Goal: Task Accomplishment & Management: Manage account settings

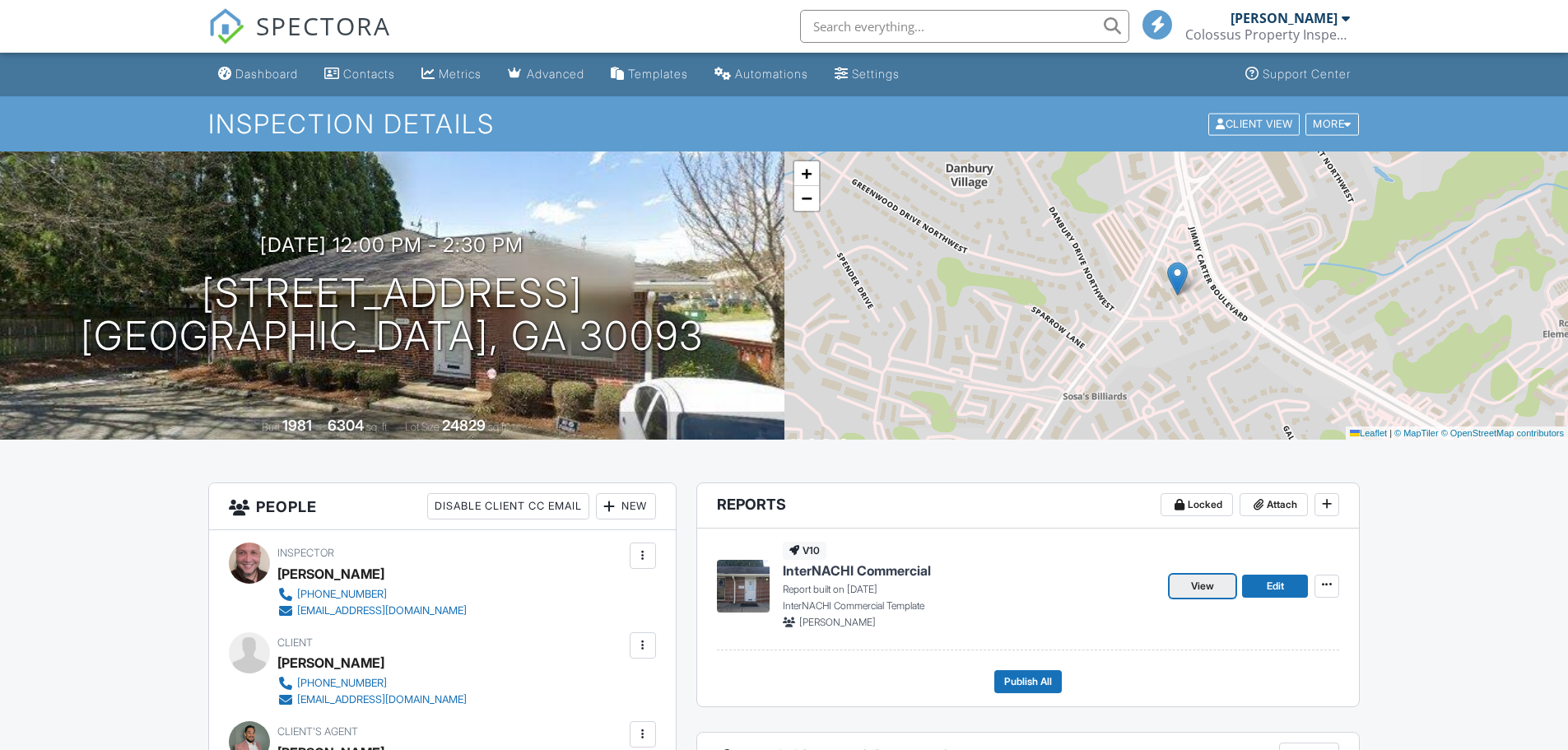
click at [1207, 578] on span "View" at bounding box center [1202, 586] width 23 height 17
click at [1207, 505] on div at bounding box center [784, 375] width 1568 height 750
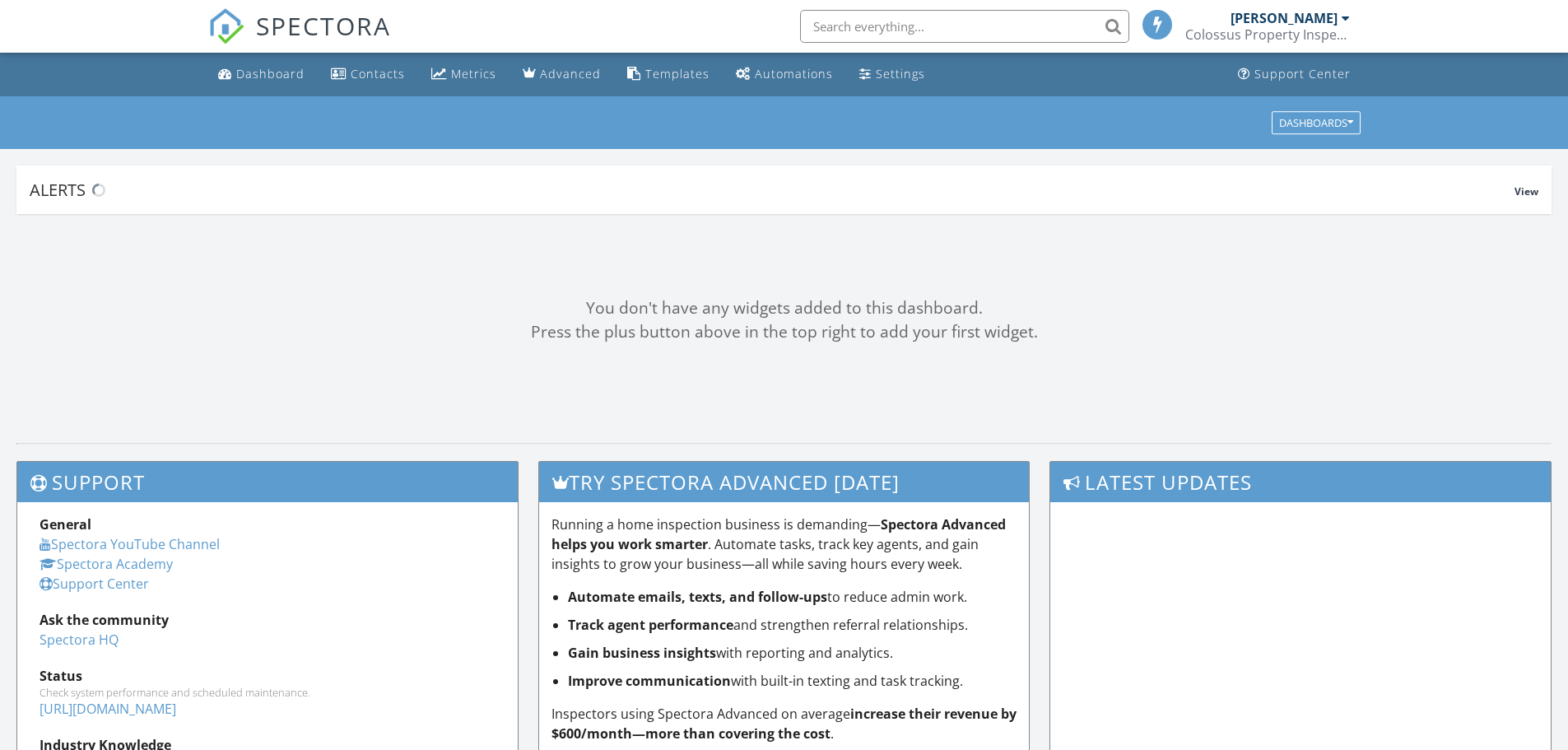
click at [1343, 16] on div at bounding box center [1346, 18] width 8 height 13
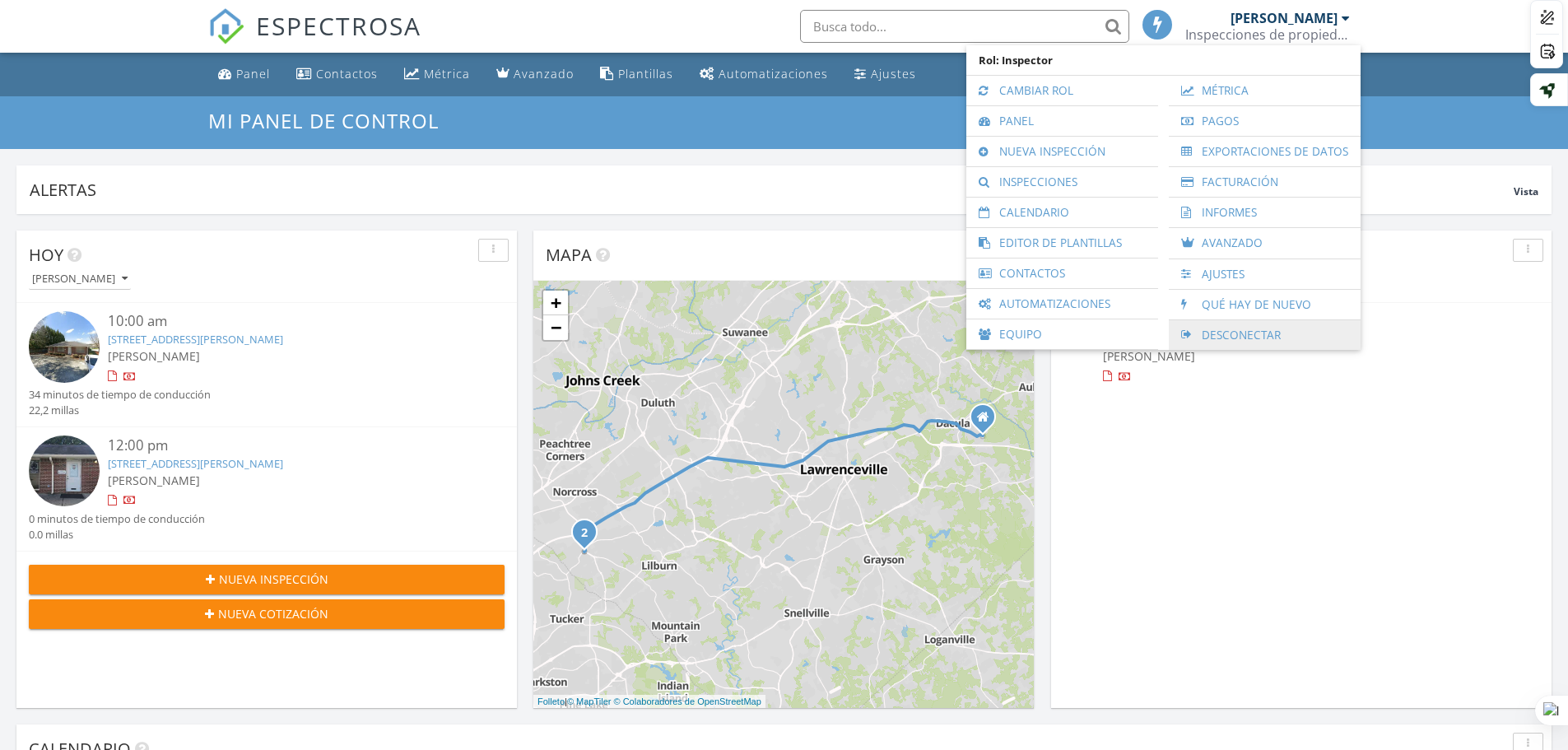
click at [1232, 329] on font "Desconectar" at bounding box center [1242, 335] width 79 height 16
